Goal: Find specific page/section: Find specific page/section

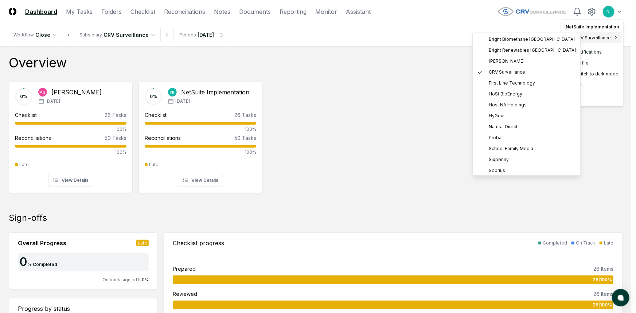
click at [608, 39] on span "CRV Surveillance" at bounding box center [593, 38] width 36 height 7
click at [514, 104] on span "Host NA Holdings" at bounding box center [508, 105] width 38 height 7
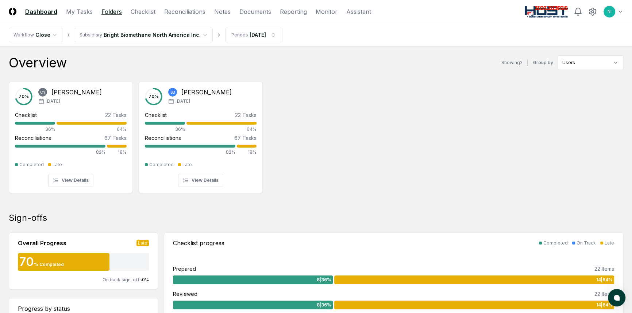
click at [108, 11] on link "Folders" at bounding box center [111, 11] width 20 height 9
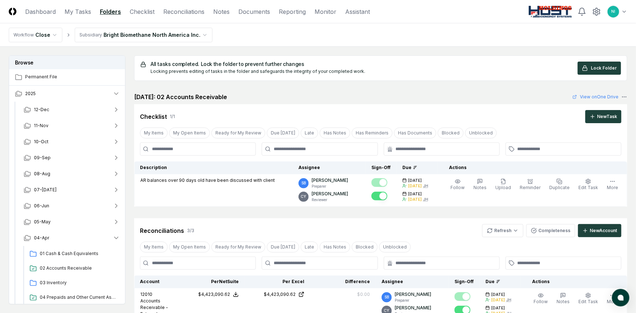
click at [119, 35] on html "CloseCore Dashboard My Tasks Folders Checklist Reconciliations Notes Documents …" at bounding box center [318, 278] width 636 height 557
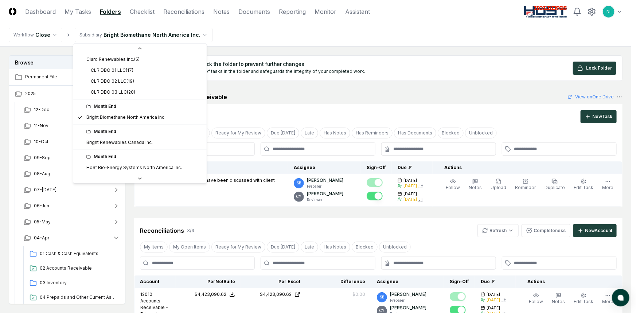
scroll to position [33, 0]
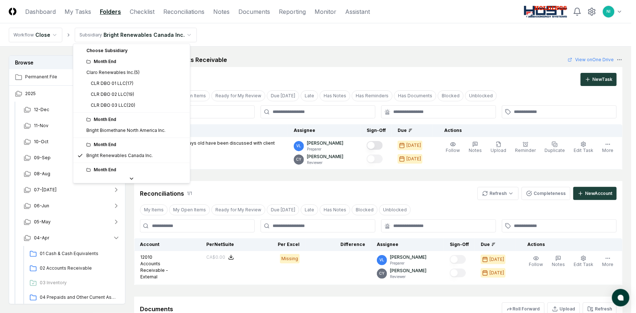
click at [119, 33] on html "CloseCore Dashboard My Tasks Folders Checklist Reconciliations Notes Documents …" at bounding box center [318, 205] width 636 height 411
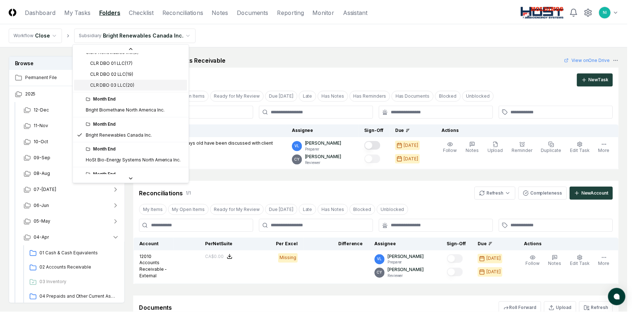
scroll to position [66, 0]
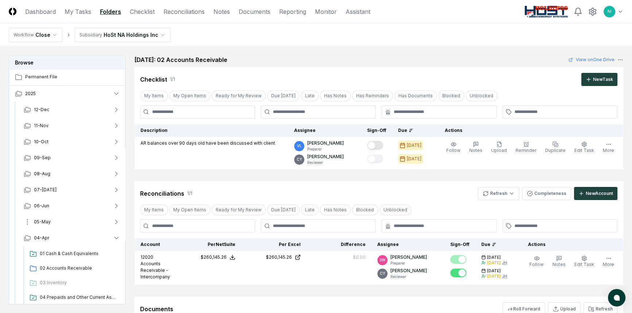
click at [60, 224] on button "05-May" at bounding box center [72, 222] width 108 height 16
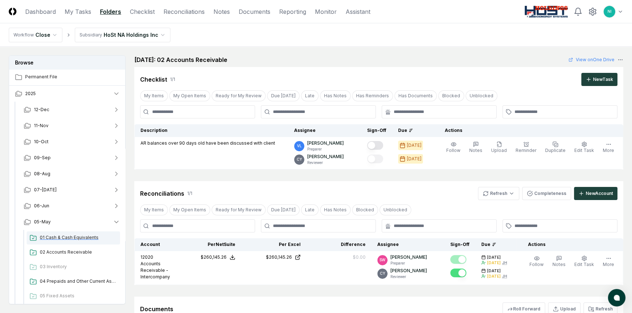
click at [57, 239] on span "01 Cash & Cash Equivalents" at bounding box center [78, 237] width 77 height 7
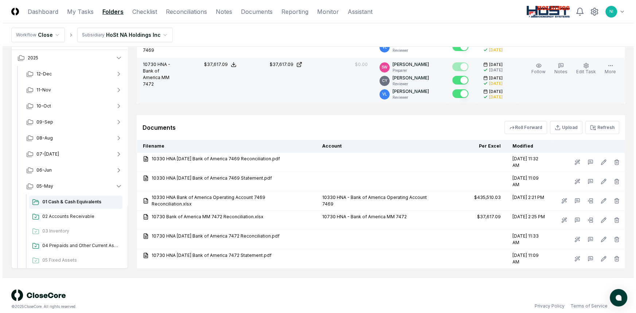
scroll to position [283, 0]
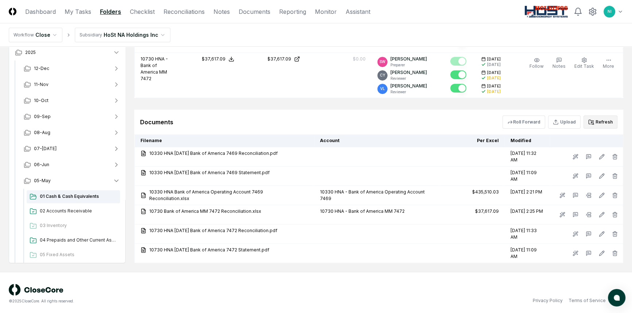
click at [595, 119] on button "Refresh" at bounding box center [600, 122] width 34 height 13
